Goal: Transaction & Acquisition: Download file/media

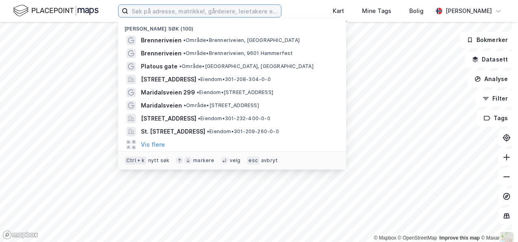
click at [140, 14] on input at bounding box center [204, 11] width 153 height 12
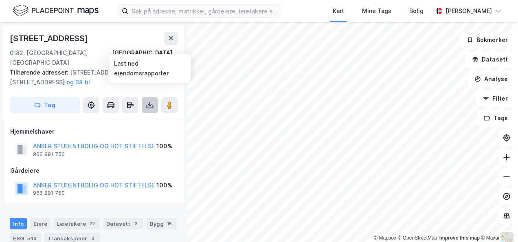
click at [147, 101] on icon at bounding box center [150, 105] width 8 height 8
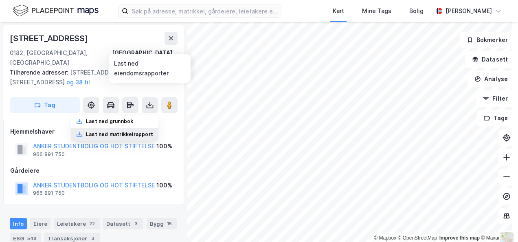
click at [127, 131] on div "Last ned matrikkelrapport" at bounding box center [119, 134] width 67 height 7
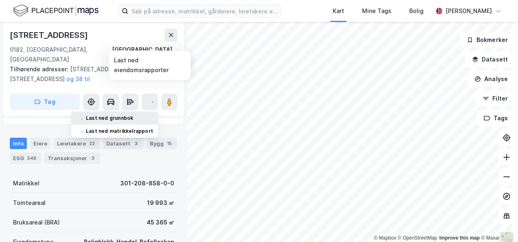
scroll to position [81, 0]
